Goal: Information Seeking & Learning: Learn about a topic

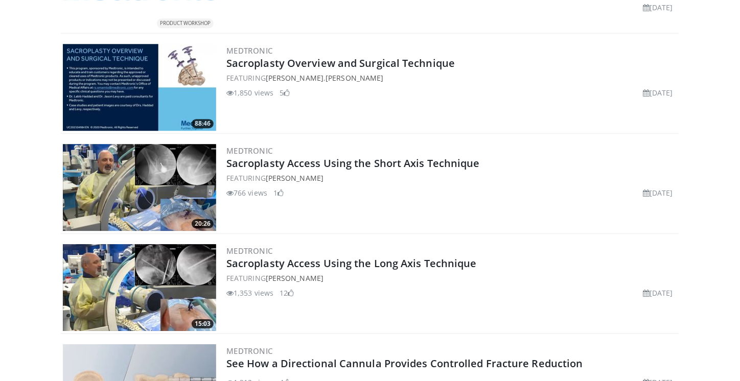
scroll to position [943, 0]
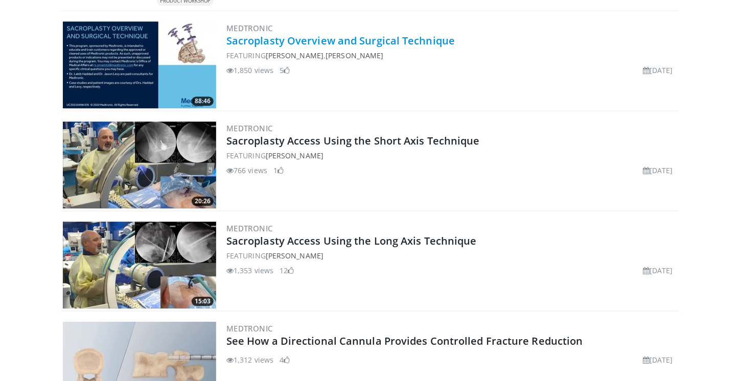
click at [301, 38] on link "Sacroplasty Overview and Surgical Technique" at bounding box center [340, 41] width 228 height 14
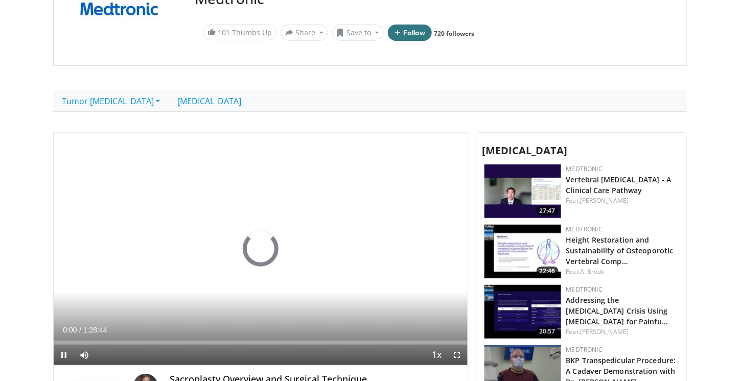
scroll to position [107, 0]
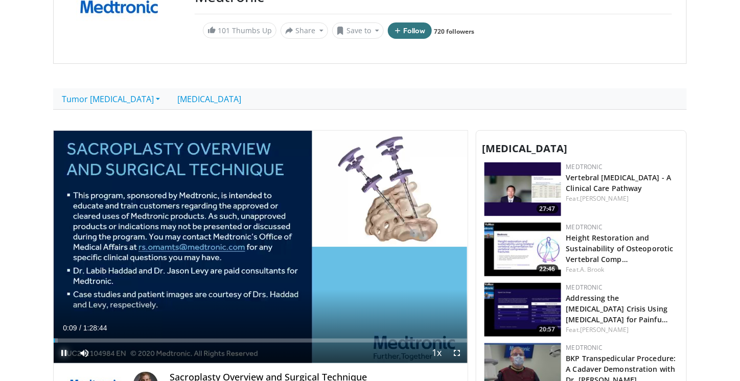
click at [63, 350] on span "Video Player" at bounding box center [64, 353] width 20 height 20
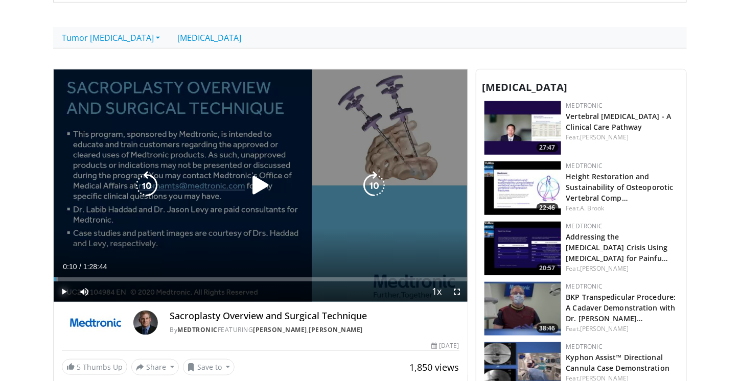
scroll to position [172, 0]
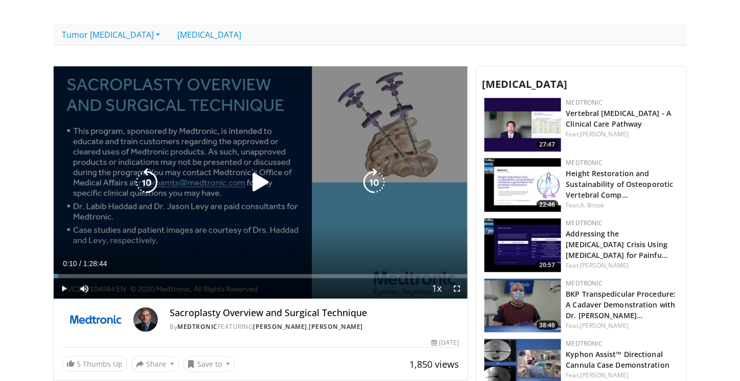
click at [256, 185] on icon "Video Player" at bounding box center [260, 182] width 29 height 29
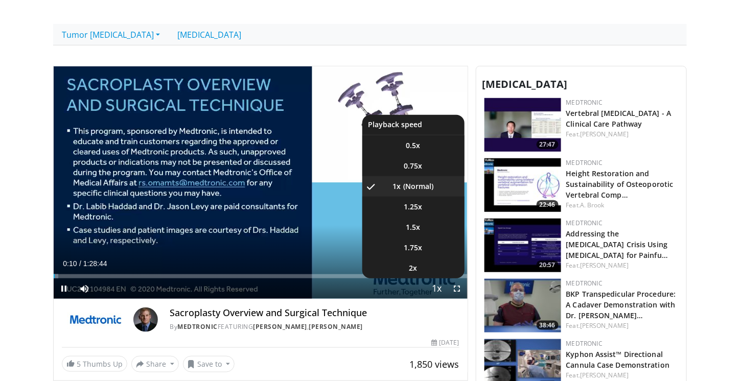
click at [434, 289] on span "Video Player" at bounding box center [437, 289] width 14 height 20
click at [421, 229] on li "1.5x" at bounding box center [413, 227] width 102 height 20
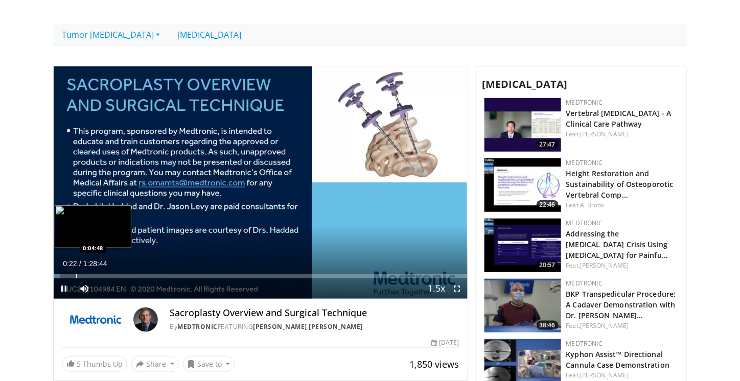
click at [77, 274] on div "Loaded : 1.49% 0:00:23 0:04:48" at bounding box center [261, 276] width 414 height 4
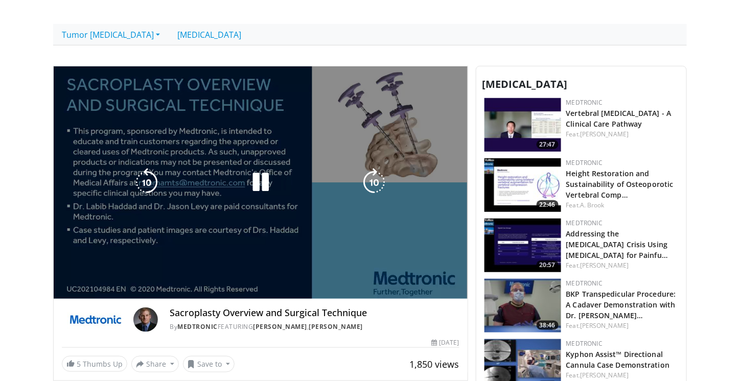
click at [99, 272] on div "10 seconds Tap to unmute" at bounding box center [261, 182] width 414 height 232
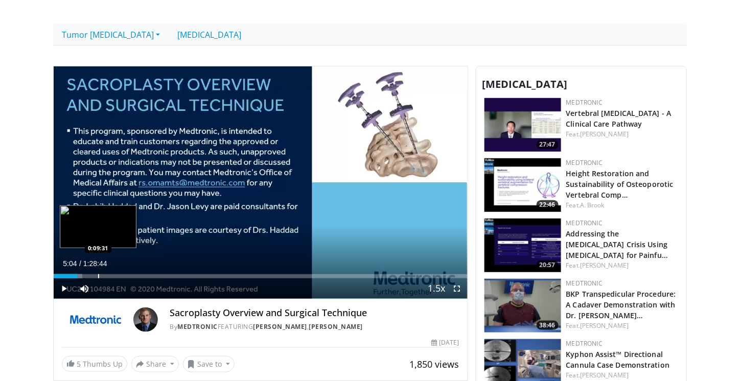
click at [97, 272] on div "Loaded : 6.89% 0:05:04 0:09:31" at bounding box center [261, 274] width 414 height 10
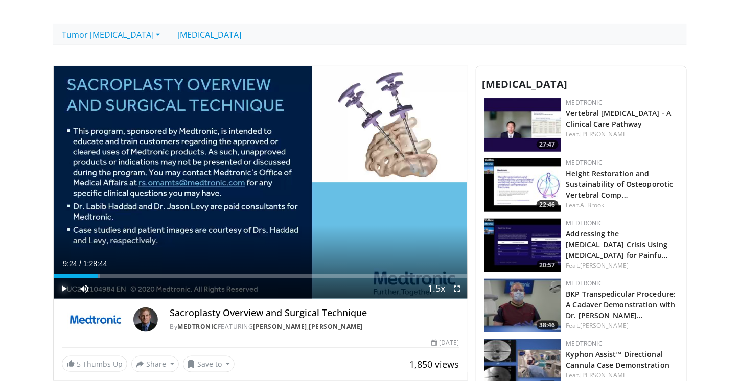
click at [60, 286] on span "Video Player" at bounding box center [64, 288] width 20 height 20
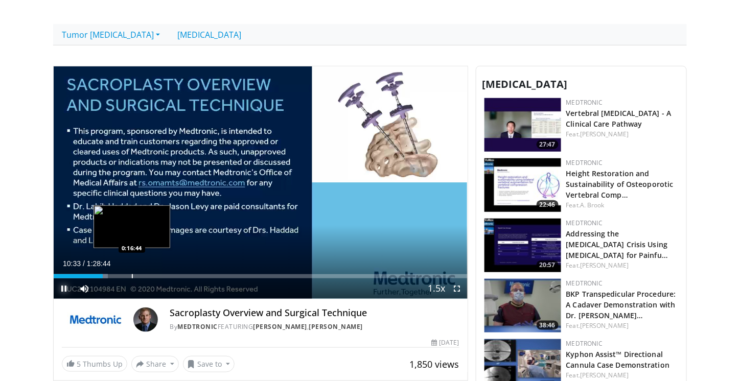
click at [132, 271] on div "Loaded : 13.04% 0:16:44 0:16:44" at bounding box center [261, 274] width 414 height 10
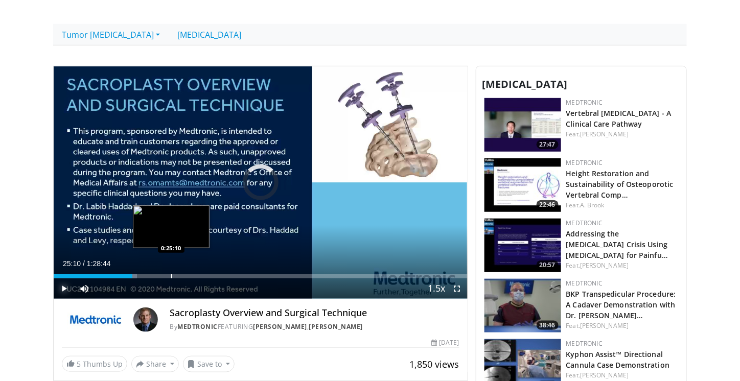
click at [171, 274] on div "Progress Bar" at bounding box center [171, 276] width 1 height 4
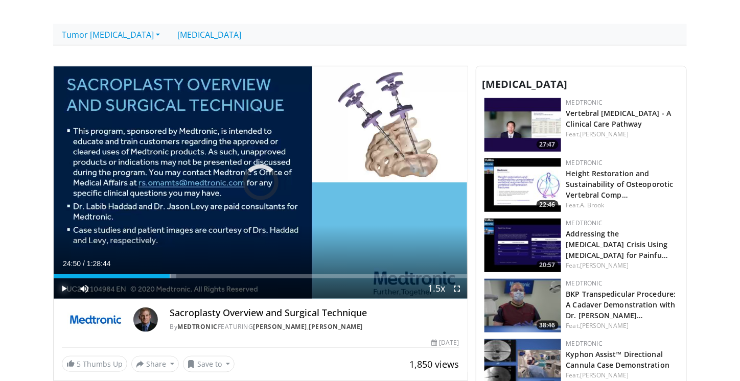
click at [170, 275] on div "Progress Bar" at bounding box center [170, 276] width 1 height 4
click at [167, 276] on div "Progress Bar" at bounding box center [167, 276] width 1 height 4
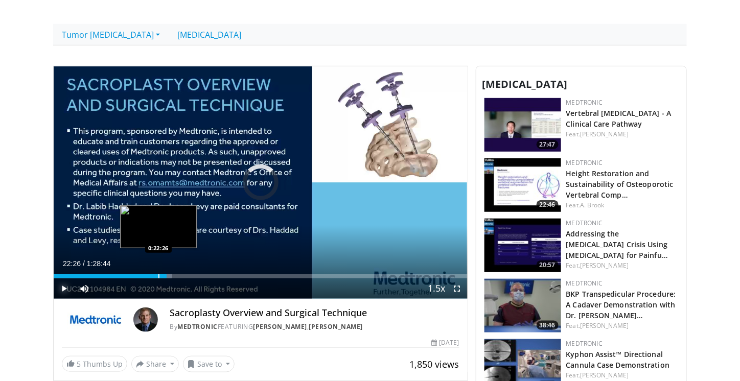
click at [158, 276] on div "Progress Bar" at bounding box center [158, 276] width 1 height 4
click at [154, 274] on div "Progress Bar" at bounding box center [154, 276] width 1 height 4
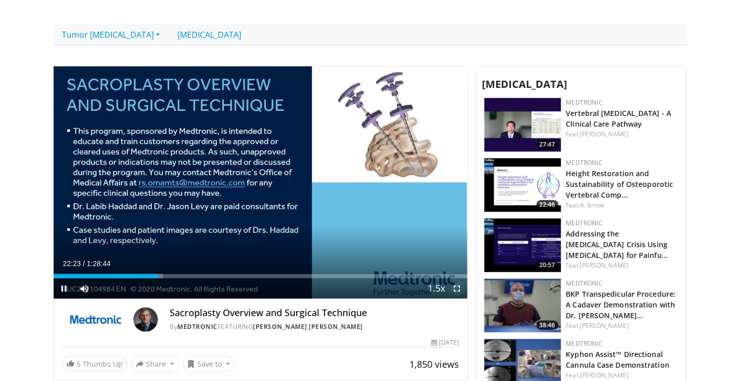
click at [460, 288] on span "Video Player" at bounding box center [457, 288] width 20 height 20
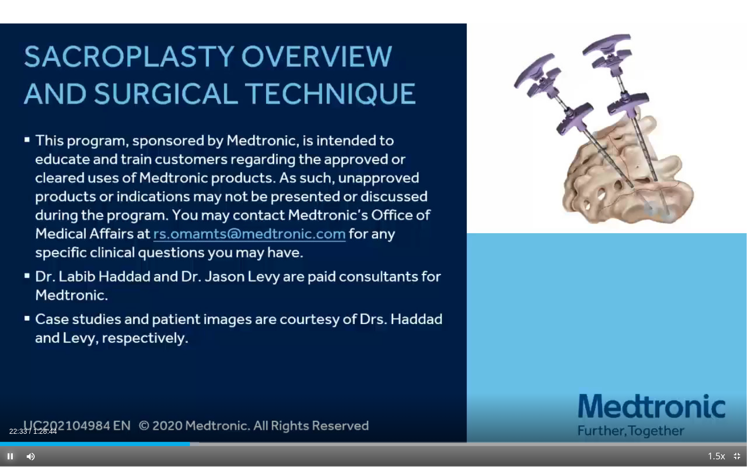
click at [12, 381] on span "Video Player" at bounding box center [10, 456] width 20 height 20
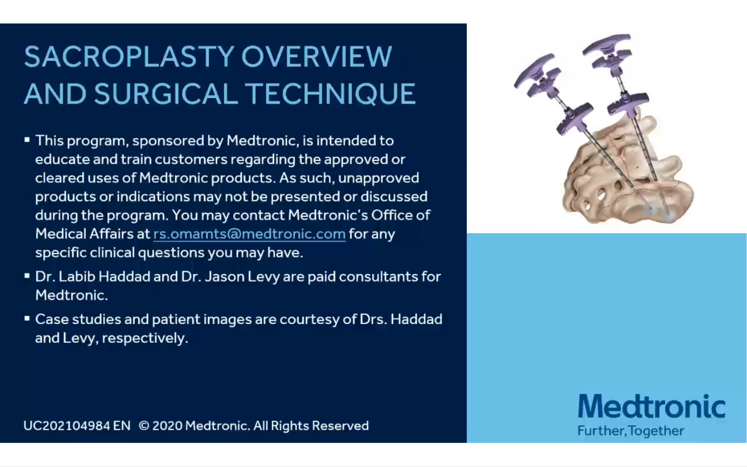
click at [157, 231] on div "10 seconds Tap to unmute" at bounding box center [373, 233] width 747 height 467
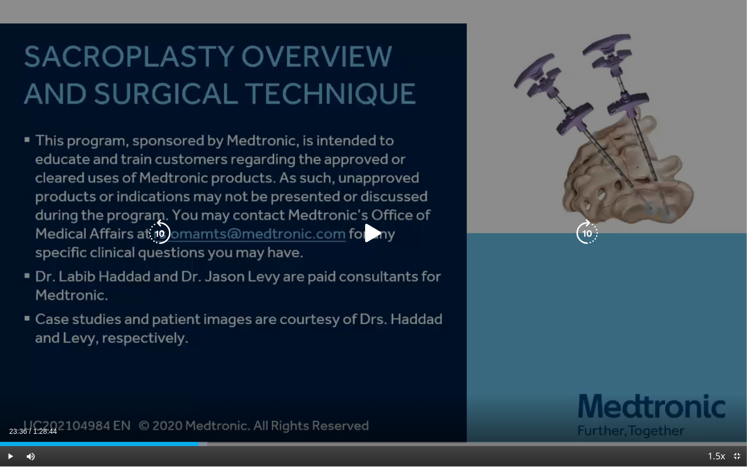
click at [163, 235] on icon "Video Player" at bounding box center [160, 233] width 29 height 29
click at [366, 228] on icon "Video Player" at bounding box center [373, 233] width 29 height 29
click at [156, 235] on icon "Video Player" at bounding box center [160, 233] width 29 height 29
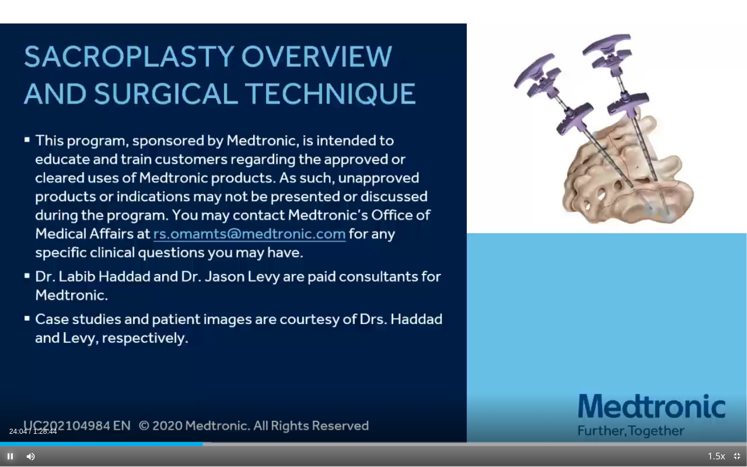
click at [4, 381] on span "Video Player" at bounding box center [10, 456] width 20 height 20
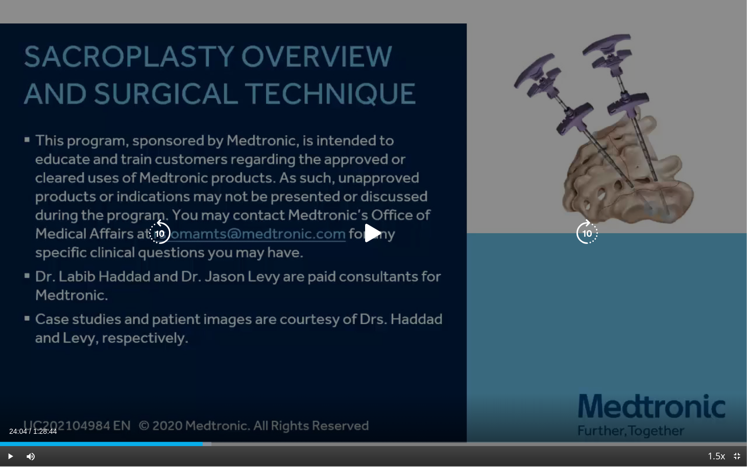
click at [368, 237] on icon "Video Player" at bounding box center [373, 233] width 29 height 29
click at [374, 233] on icon "Video Player" at bounding box center [373, 233] width 29 height 29
click at [372, 232] on icon "Video Player" at bounding box center [373, 233] width 29 height 29
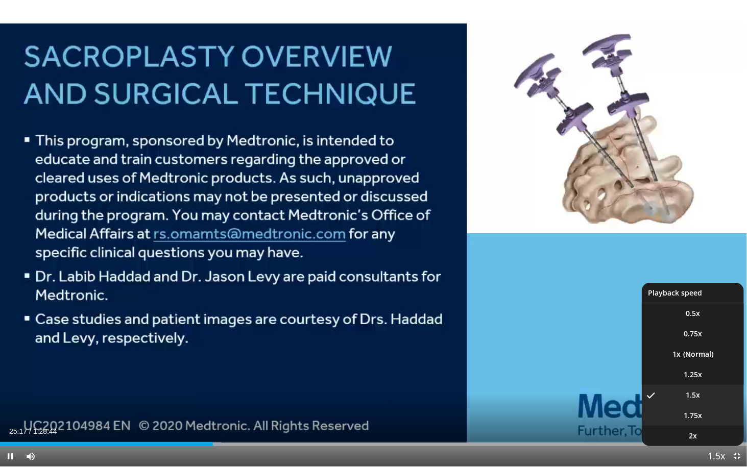
click at [701, 381] on span "1.75x" at bounding box center [693, 416] width 18 height 10
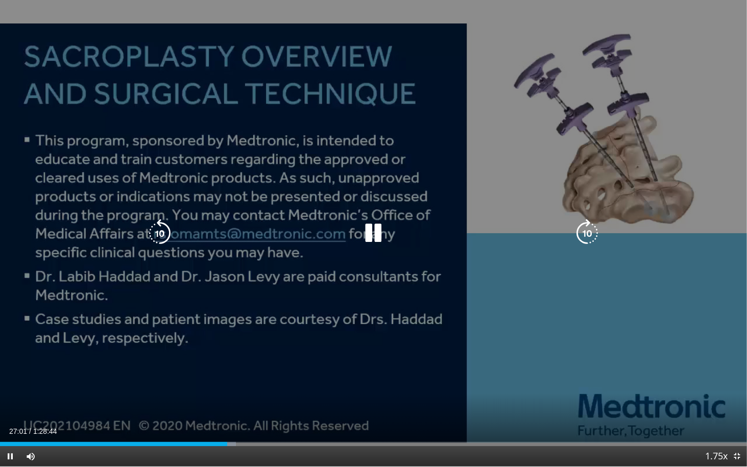
click at [375, 229] on icon "Video Player" at bounding box center [373, 233] width 29 height 29
click at [371, 234] on icon "Video Player" at bounding box center [373, 233] width 29 height 29
click at [370, 233] on icon "Video Player" at bounding box center [373, 233] width 29 height 29
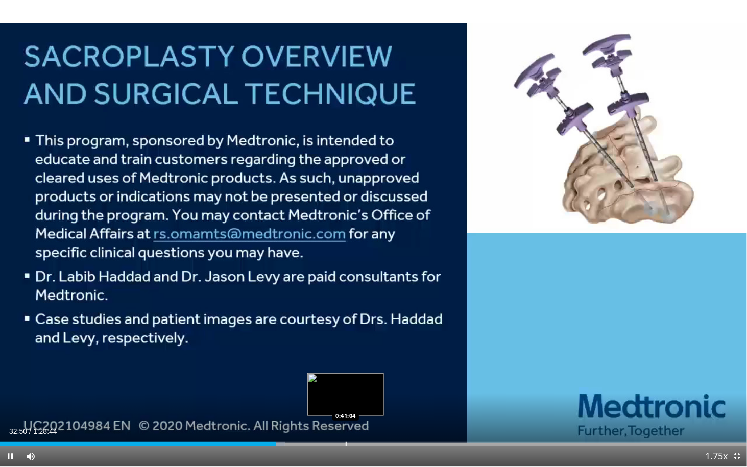
click at [346, 381] on div "Progress Bar" at bounding box center [346, 444] width 1 height 4
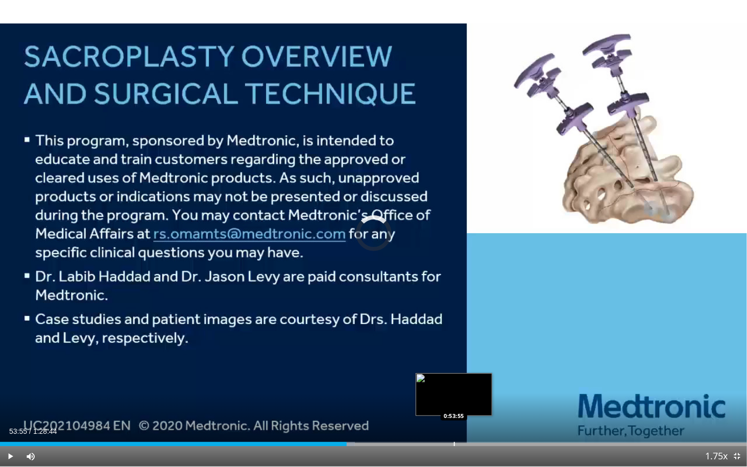
click at [454, 381] on div "Progress Bar" at bounding box center [454, 444] width 1 height 4
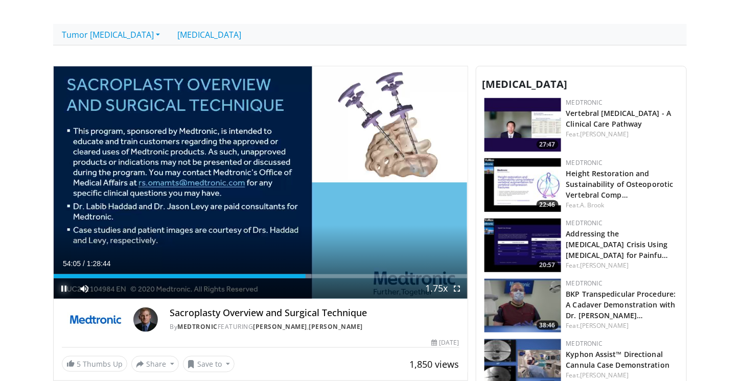
click at [58, 287] on span "Video Player" at bounding box center [64, 288] width 20 height 20
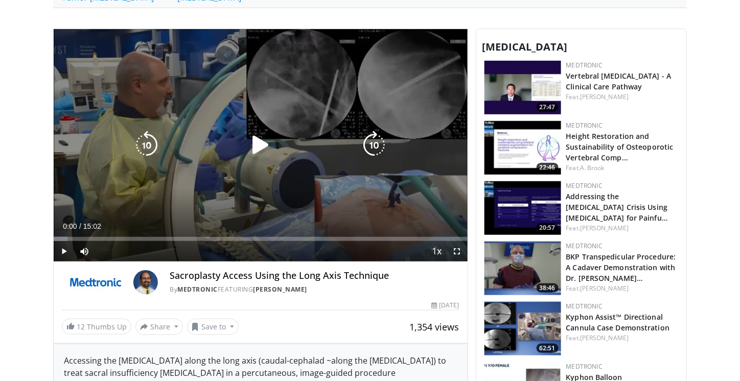
scroll to position [209, 0]
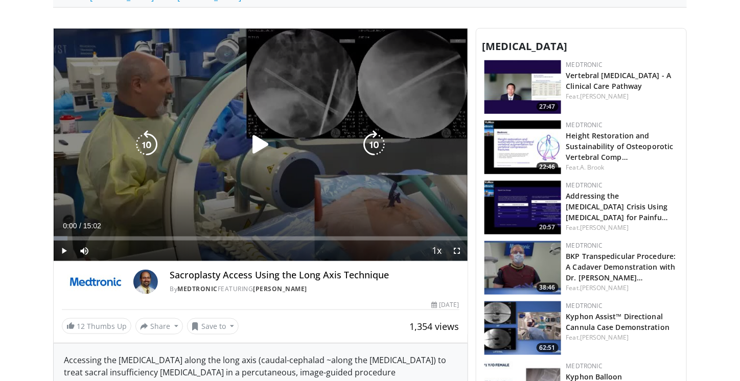
click at [252, 142] on icon "Video Player" at bounding box center [260, 144] width 29 height 29
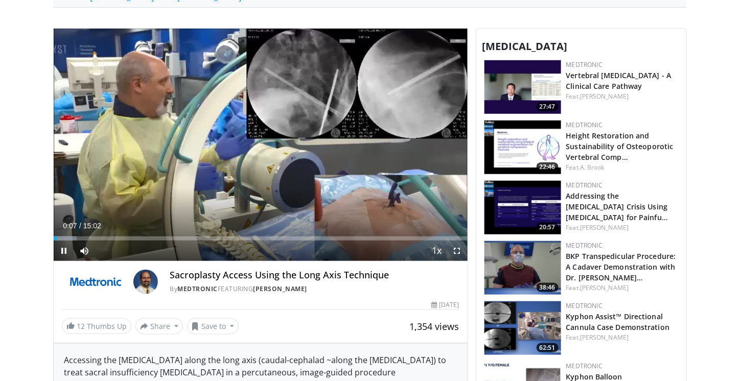
click at [435, 253] on span "Video Player" at bounding box center [437, 251] width 14 height 20
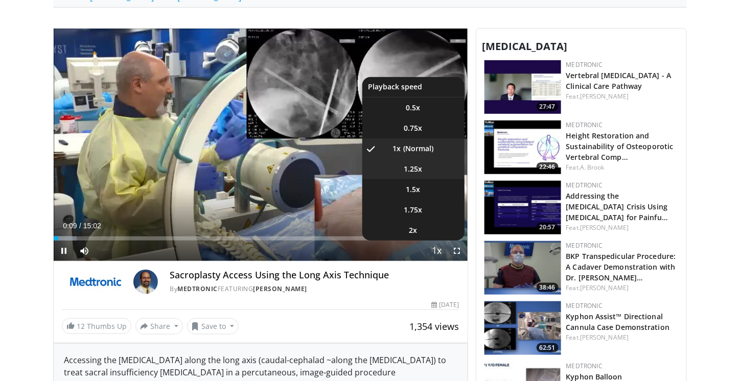
click at [419, 164] on span "1.25x" at bounding box center [413, 169] width 18 height 10
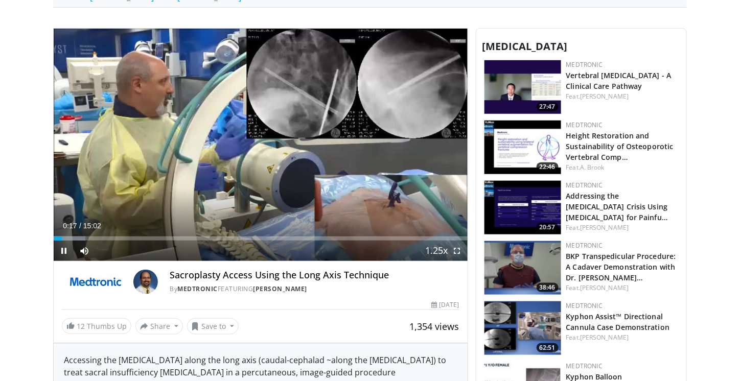
click at [457, 250] on span "Video Player" at bounding box center [457, 251] width 20 height 20
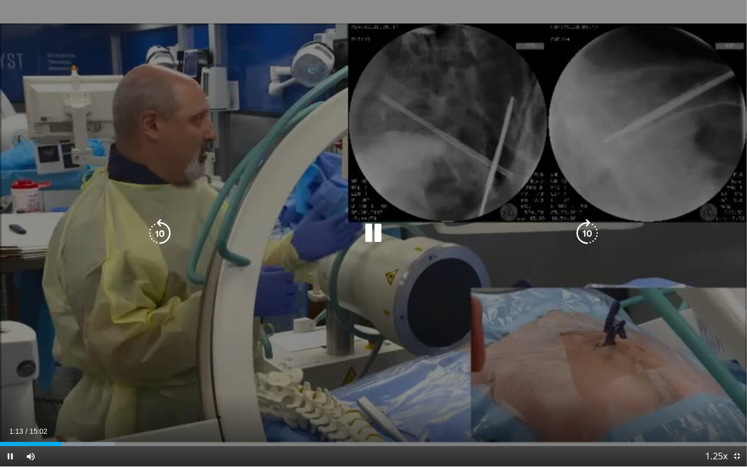
click at [375, 236] on icon "Video Player" at bounding box center [373, 233] width 29 height 29
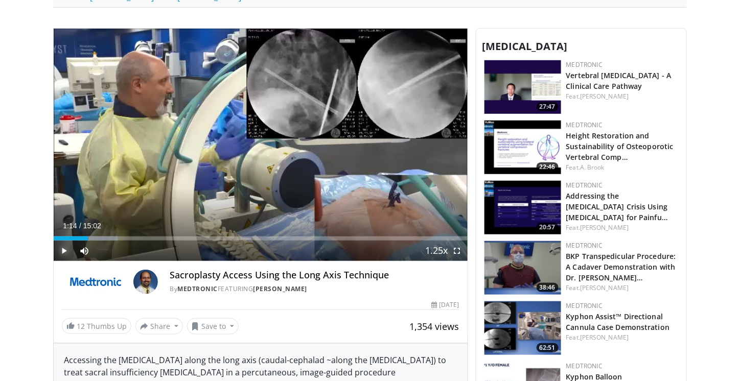
click at [57, 253] on span "Video Player" at bounding box center [64, 251] width 20 height 20
click at [456, 251] on span "Video Player" at bounding box center [457, 251] width 20 height 20
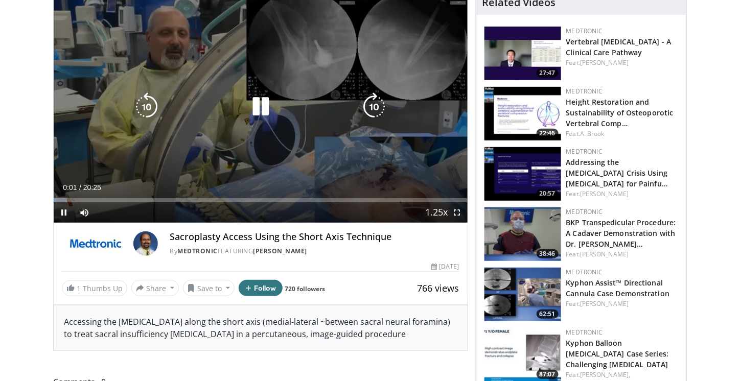
scroll to position [1, 0]
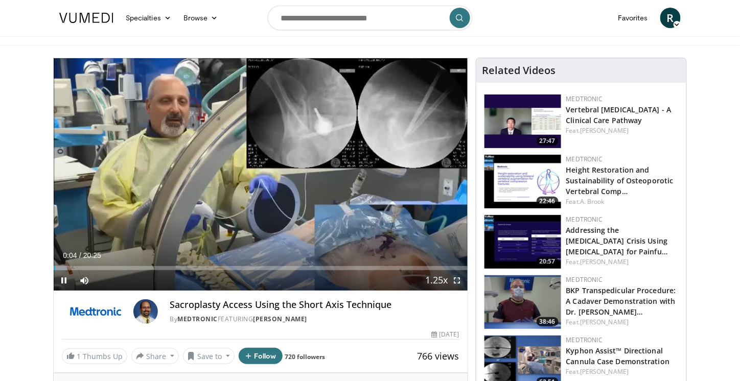
click at [460, 277] on span "Video Player" at bounding box center [457, 280] width 20 height 20
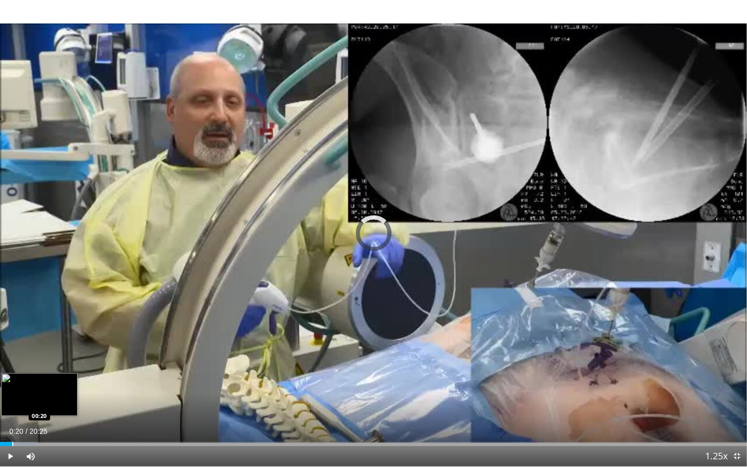
click at [12, 381] on div "Progress Bar" at bounding box center [12, 444] width 1 height 4
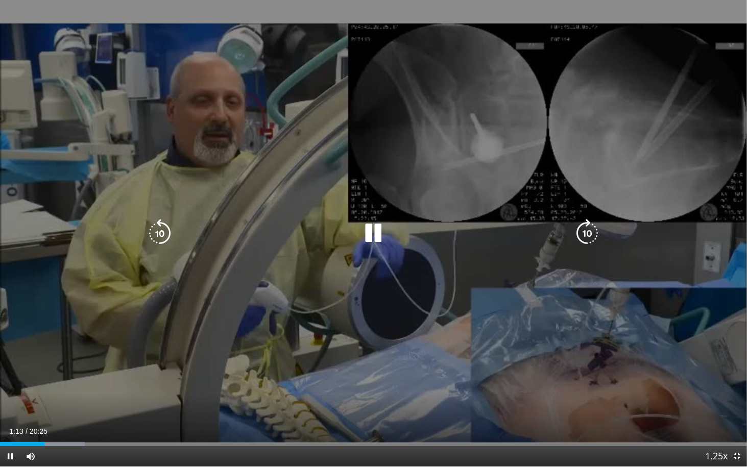
click at [373, 232] on icon "Video Player" at bounding box center [373, 233] width 29 height 29
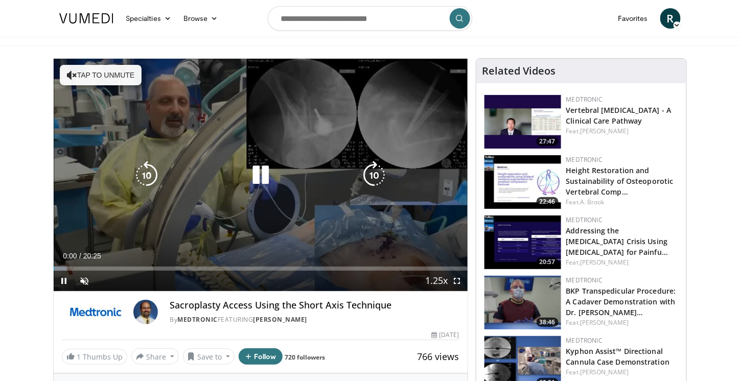
scroll to position [27, 0]
